Goal: Task Accomplishment & Management: Use online tool/utility

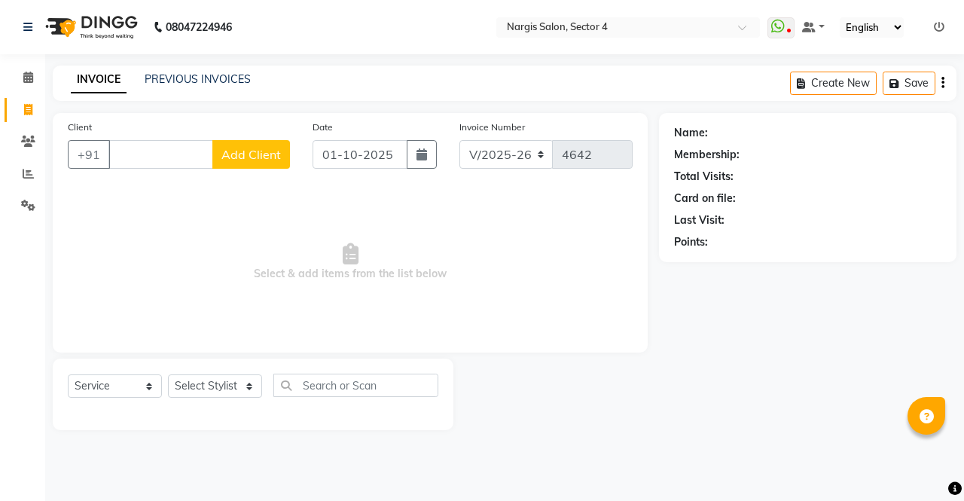
select select "4130"
select select "service"
select select "28132"
click at [168, 374] on select "Select Stylist [PERSON_NAME] [PERSON_NAME] [PERSON_NAME] Front Desk muskaan rak…" at bounding box center [215, 385] width 94 height 23
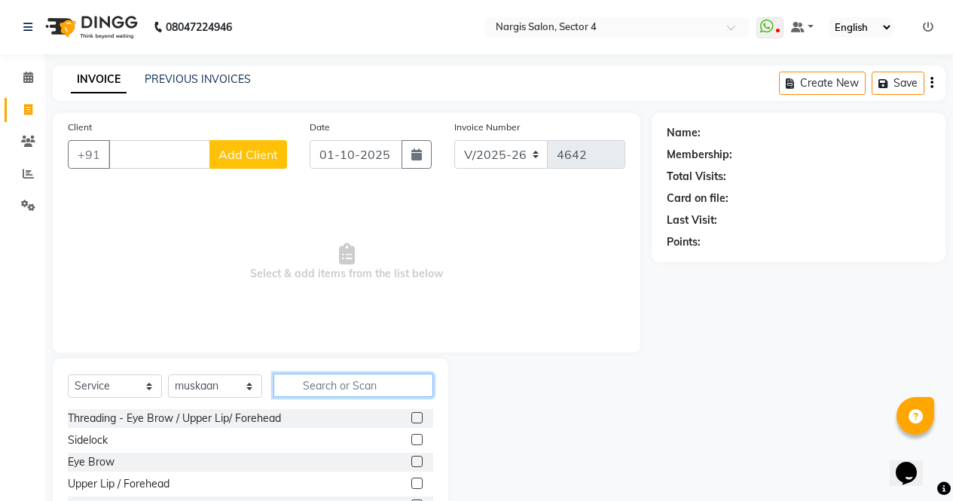
click at [326, 386] on input "text" at bounding box center [354, 385] width 160 height 23
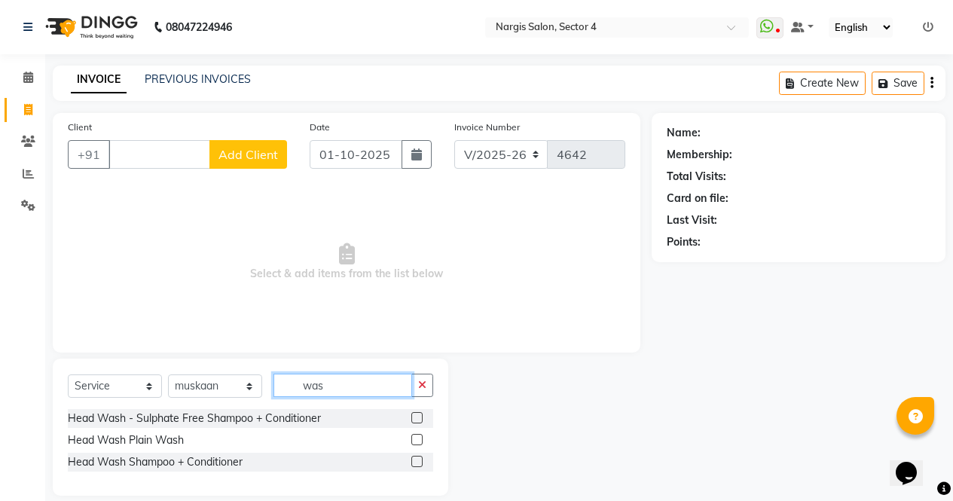
type input "was"
click at [418, 440] on label at bounding box center [416, 439] width 11 height 11
click at [418, 440] on input "checkbox" at bounding box center [416, 441] width 10 height 10
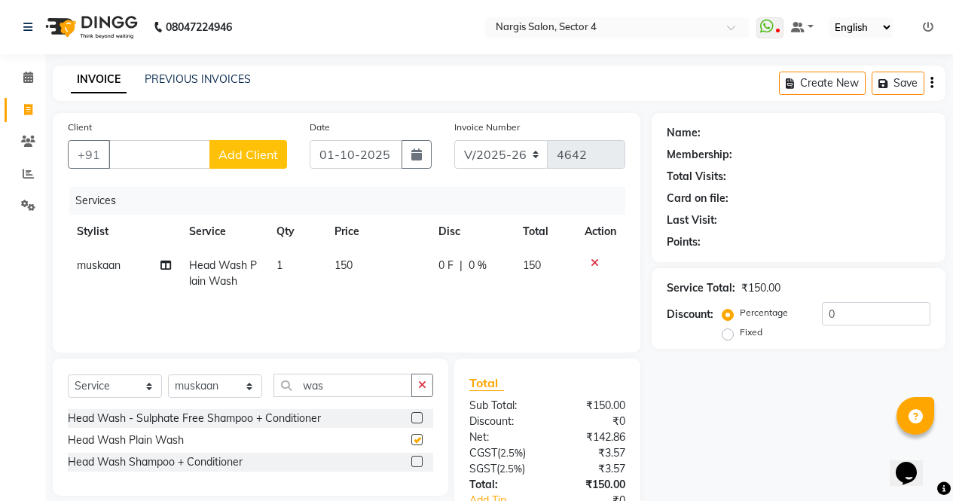
checkbox input "false"
click at [596, 261] on icon at bounding box center [595, 263] width 8 height 11
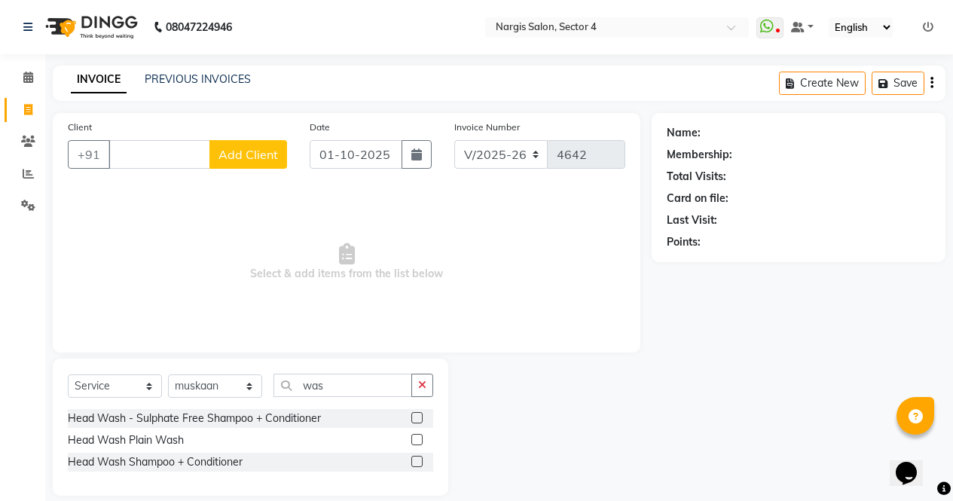
scroll to position [17, 0]
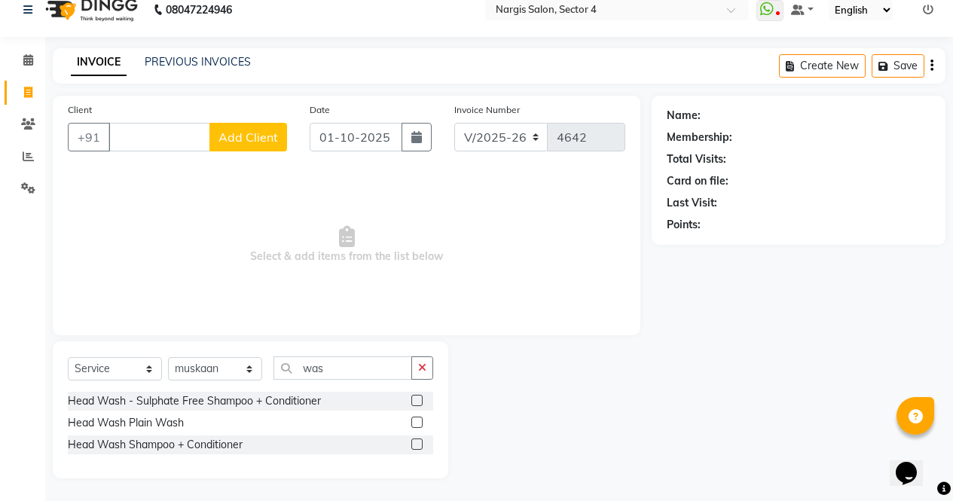
click at [418, 445] on label at bounding box center [416, 444] width 11 height 11
click at [418, 445] on input "checkbox" at bounding box center [416, 445] width 10 height 10
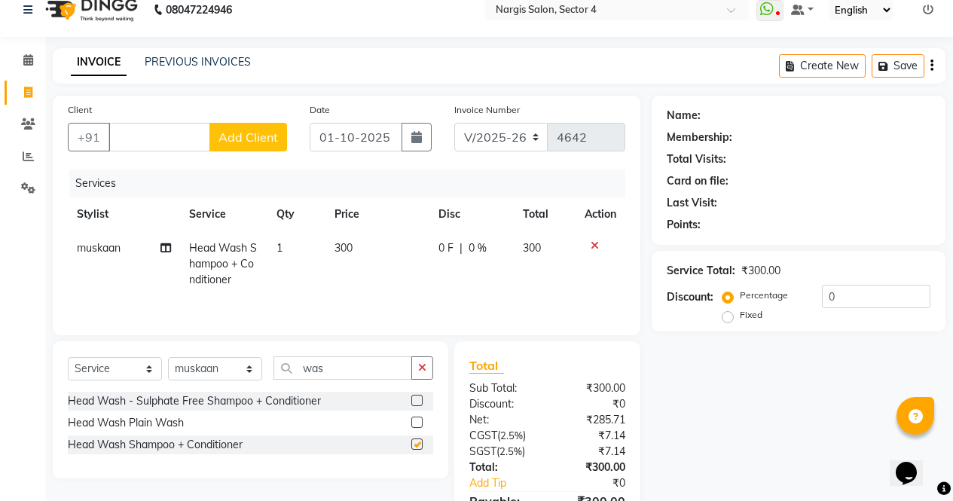
checkbox input "false"
click at [205, 124] on input "Client" at bounding box center [160, 137] width 102 height 29
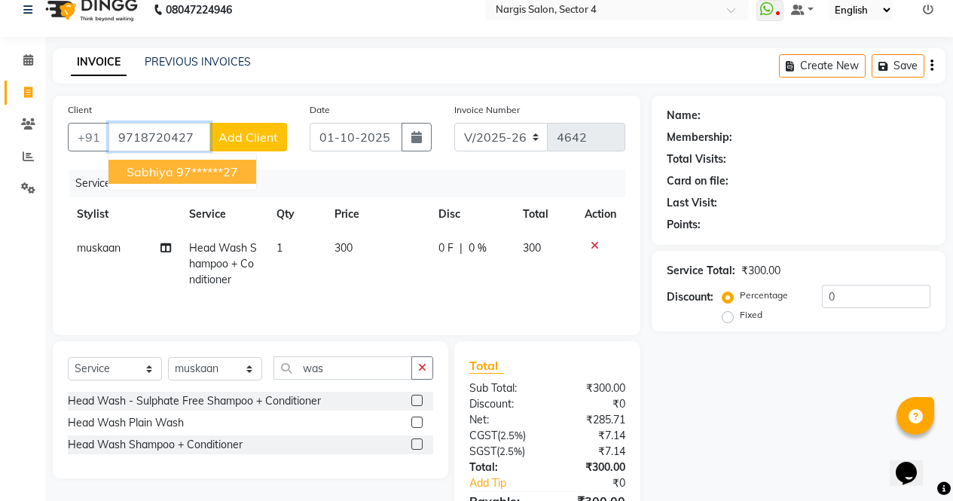
click at [204, 173] on ngb-highlight "97******27" at bounding box center [207, 171] width 62 height 15
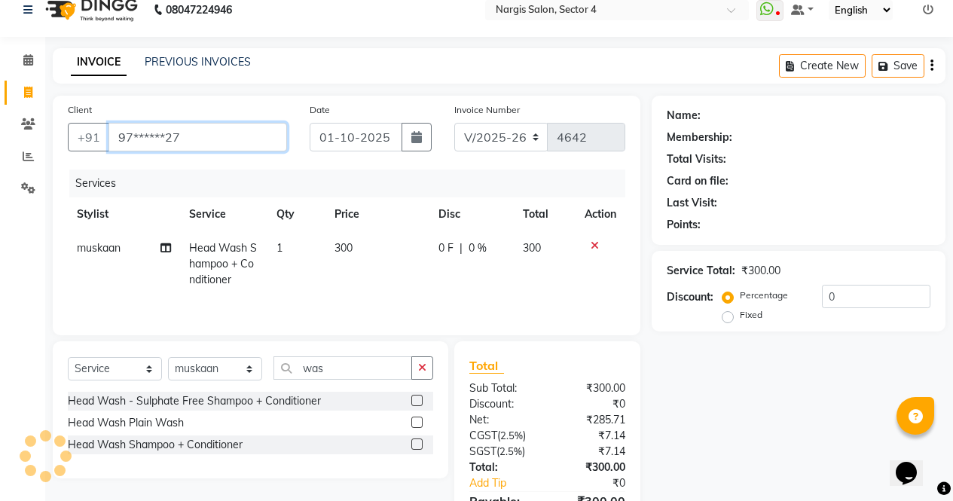
type input "97******27"
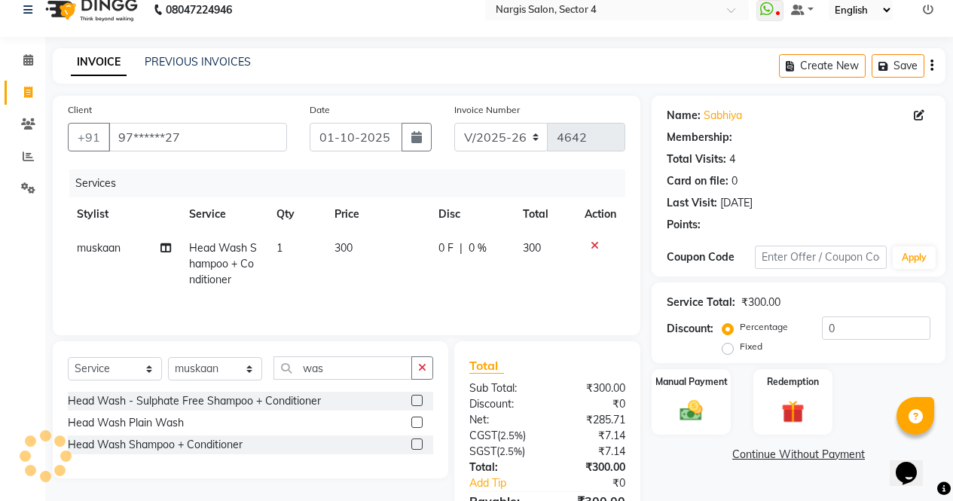
select select "1: Object"
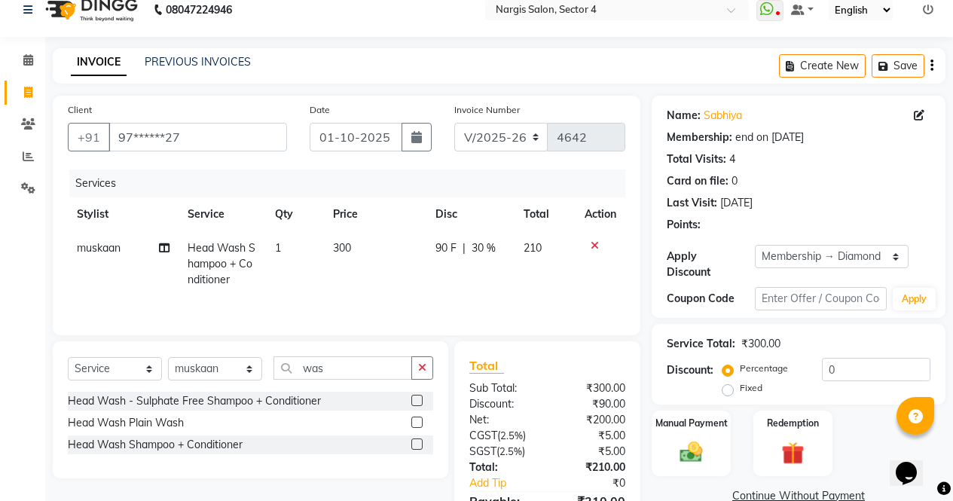
scroll to position [102, 0]
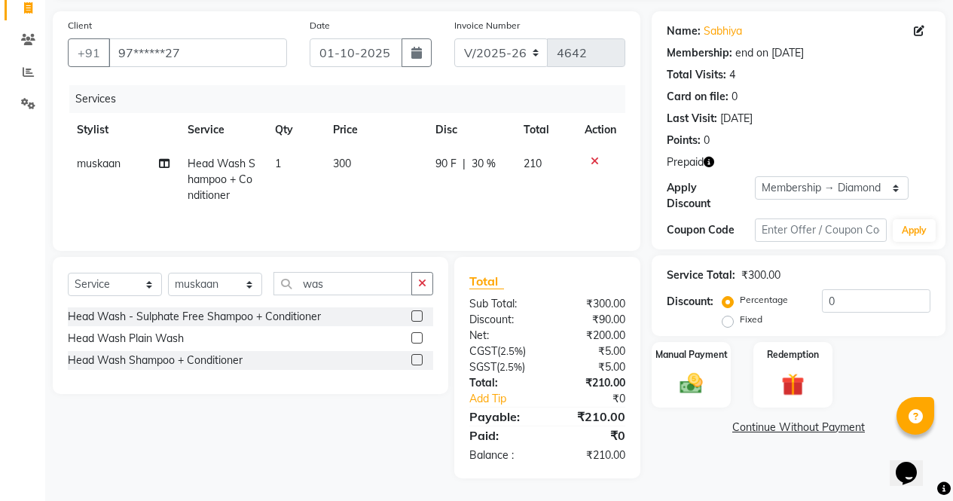
click at [695, 148] on div "Name: Sabhiya Membership: end on [DATE] Total Visits: 4 Card on file: 0 Last Vi…" at bounding box center [799, 130] width 294 height 238
click at [706, 161] on icon "button" at bounding box center [709, 162] width 11 height 11
click at [795, 370] on img at bounding box center [793, 384] width 38 height 29
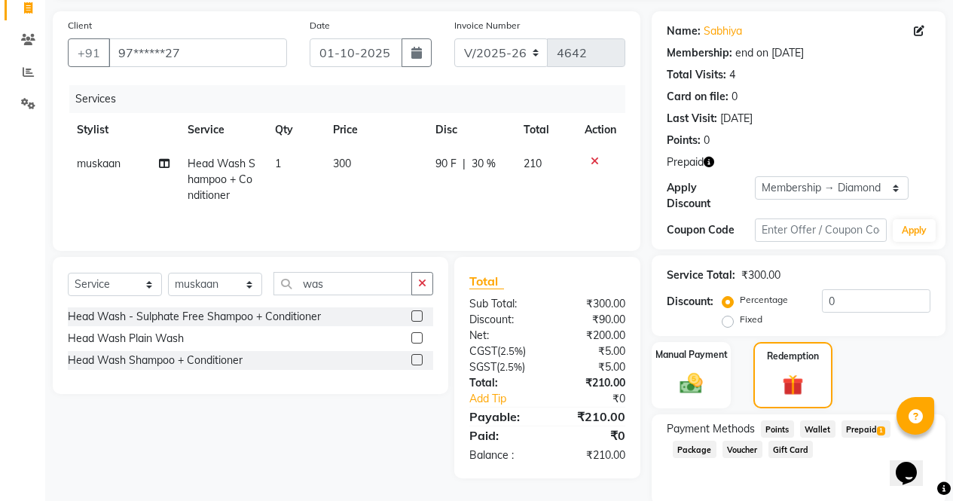
click at [865, 420] on span "Prepaid 1" at bounding box center [866, 428] width 49 height 17
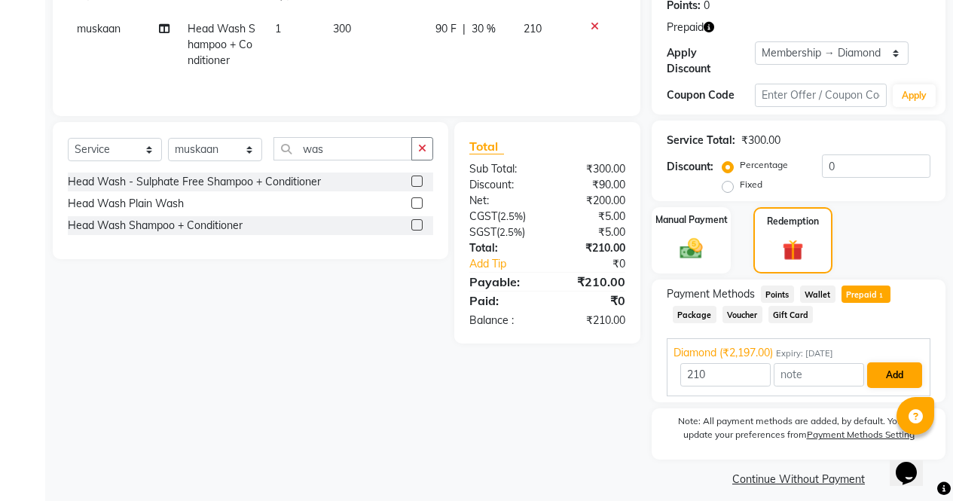
click at [892, 365] on button "Add" at bounding box center [894, 375] width 55 height 26
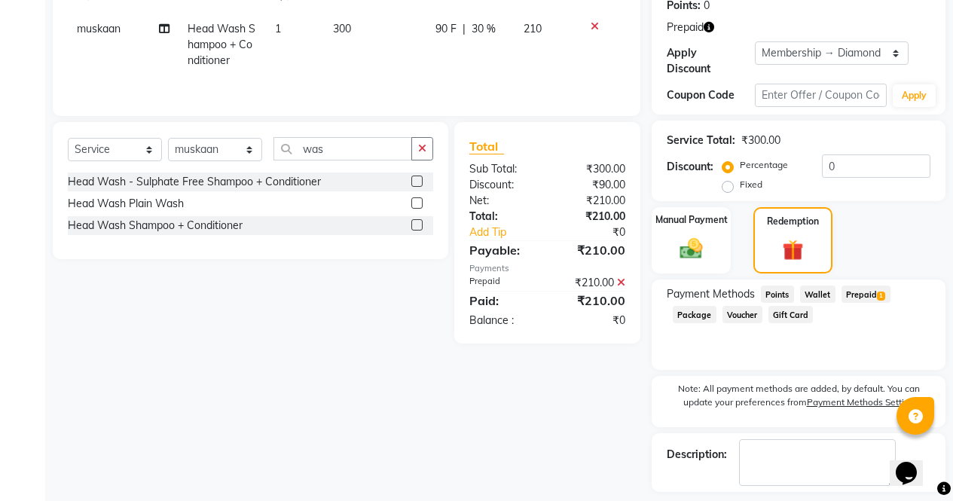
scroll to position [289, 0]
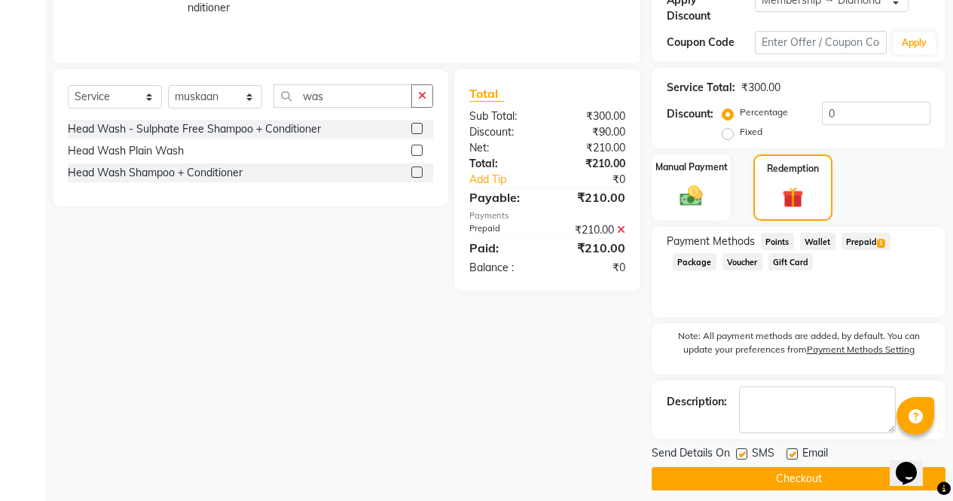
click at [812, 474] on button "Checkout" at bounding box center [799, 478] width 294 height 23
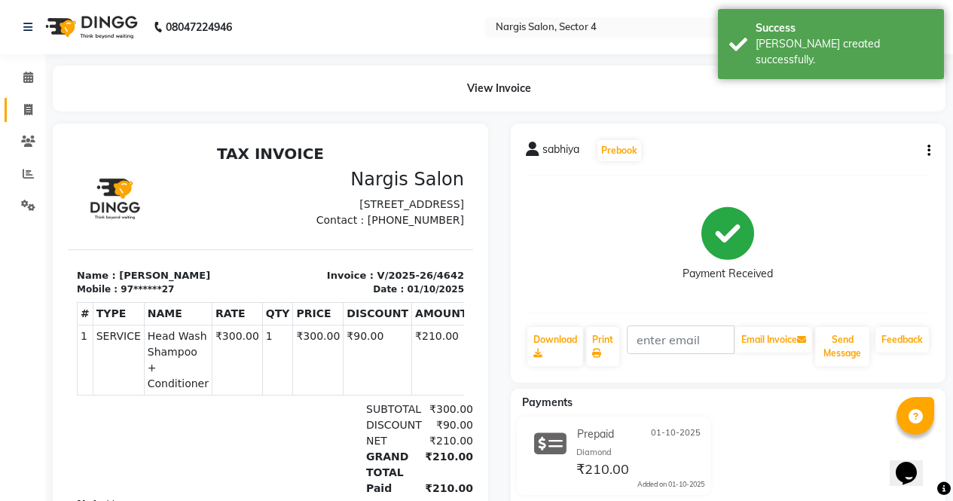
click at [20, 109] on span at bounding box center [28, 110] width 26 height 17
select select "service"
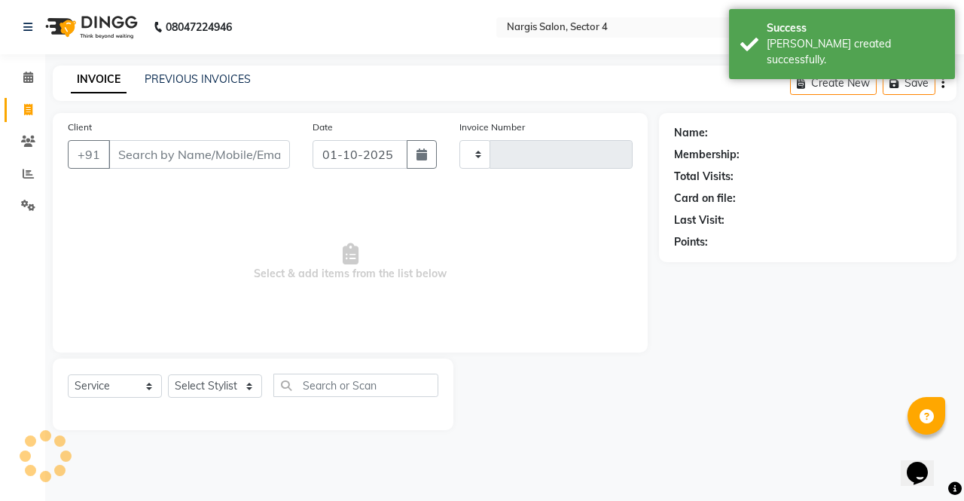
type input "4643"
select select "4130"
